Goal: Task Accomplishment & Management: Use online tool/utility

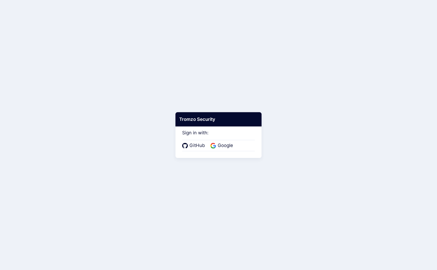
click at [229, 149] on div "GitHub Google" at bounding box center [218, 145] width 73 height 11
click at [228, 146] on span "Google" at bounding box center [225, 145] width 19 height 7
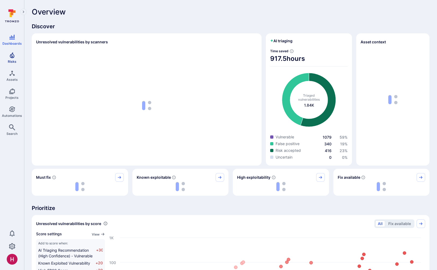
click at [16, 60] on link "Risks" at bounding box center [12, 58] width 24 height 16
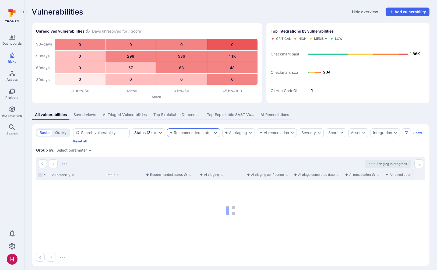
click at [196, 132] on div "Recommended status" at bounding box center [190, 132] width 43 height 4
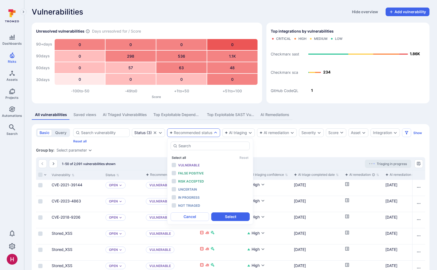
click at [178, 158] on button "Select all" at bounding box center [179, 157] width 14 height 4
drag, startPoint x: 190, startPoint y: 205, endPoint x: 189, endPoint y: 202, distance: 3.0
click at [190, 205] on span "Not triaged" at bounding box center [189, 205] width 22 height 4
click at [189, 196] on span "In progress" at bounding box center [189, 197] width 22 height 4
click at [231, 216] on button "Select" at bounding box center [230, 216] width 38 height 9
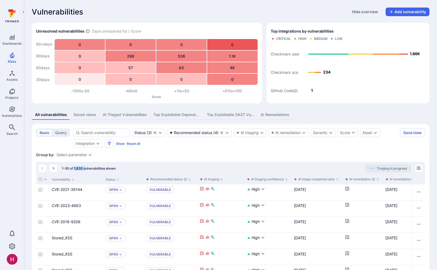
drag, startPoint x: 76, startPoint y: 168, endPoint x: 73, endPoint y: 168, distance: 2.7
click at [74, 168] on span "1-50 of 1,830 vulnerabilities shown" at bounding box center [89, 168] width 54 height 4
